Goal: Information Seeking & Learning: Learn about a topic

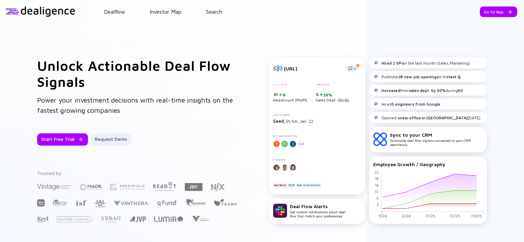
click at [219, 15] on header "Dealflow Investor Map Search Go to App Dealflow Investor Map Go to App" at bounding box center [262, 11] width 524 height 23
click at [219, 11] on link "Search" at bounding box center [214, 12] width 16 height 6
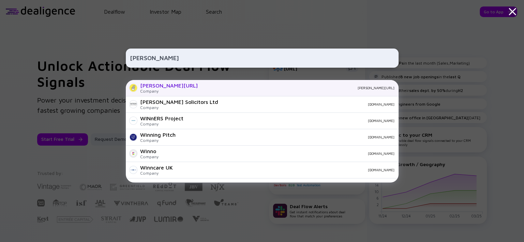
type input "[PERSON_NAME]"
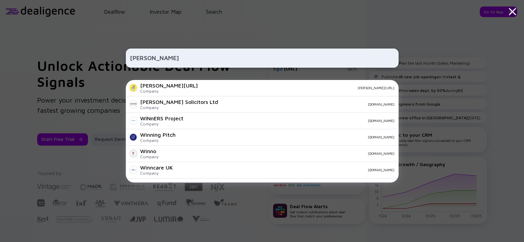
click at [171, 81] on div "[PERSON_NAME][URL] Company [PERSON_NAME][URL]" at bounding box center [262, 88] width 273 height 16
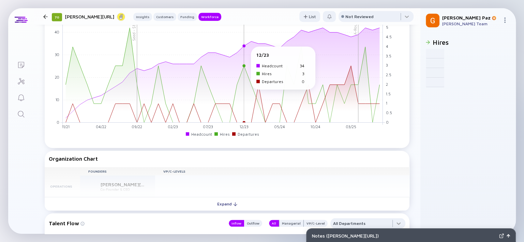
scroll to position [768, 0]
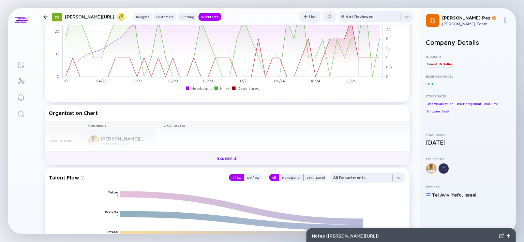
click at [215, 151] on button "Expand" at bounding box center [227, 158] width 365 height 14
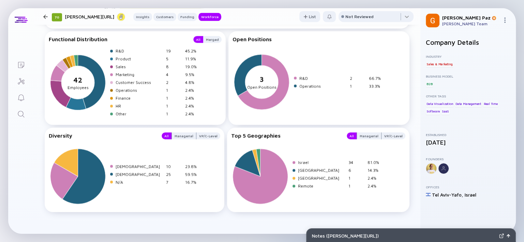
scroll to position [1119, 0]
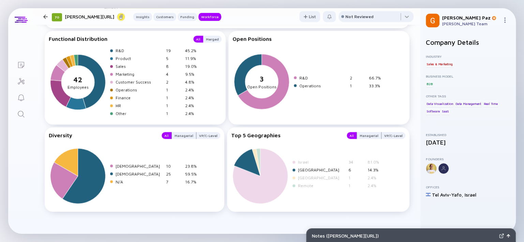
click at [312, 167] on div "[GEOGRAPHIC_DATA]" at bounding box center [322, 169] width 48 height 5
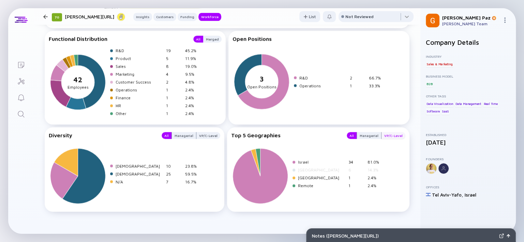
click at [384, 132] on div "VP/C-Level" at bounding box center [394, 135] width 24 height 7
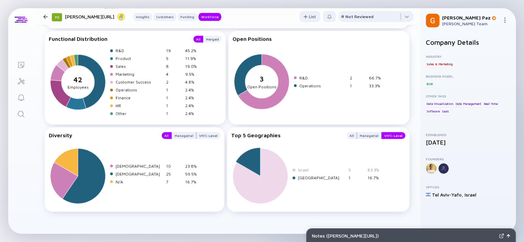
click at [309, 175] on div "[GEOGRAPHIC_DATA]" at bounding box center [322, 177] width 48 height 5
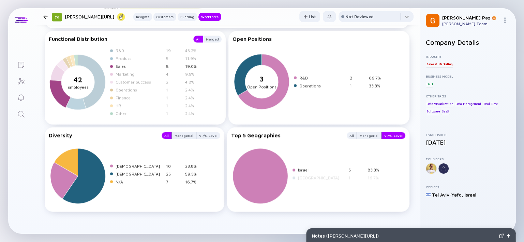
click at [116, 63] on div "Sales" at bounding box center [140, 65] width 48 height 5
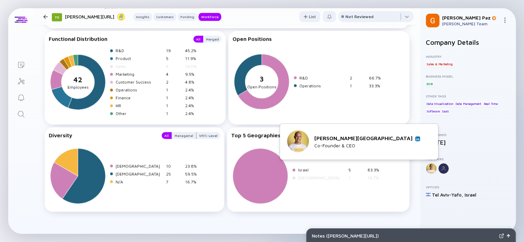
click at [418, 136] on link at bounding box center [418, 138] width 5 height 5
